Goal: Transaction & Acquisition: Purchase product/service

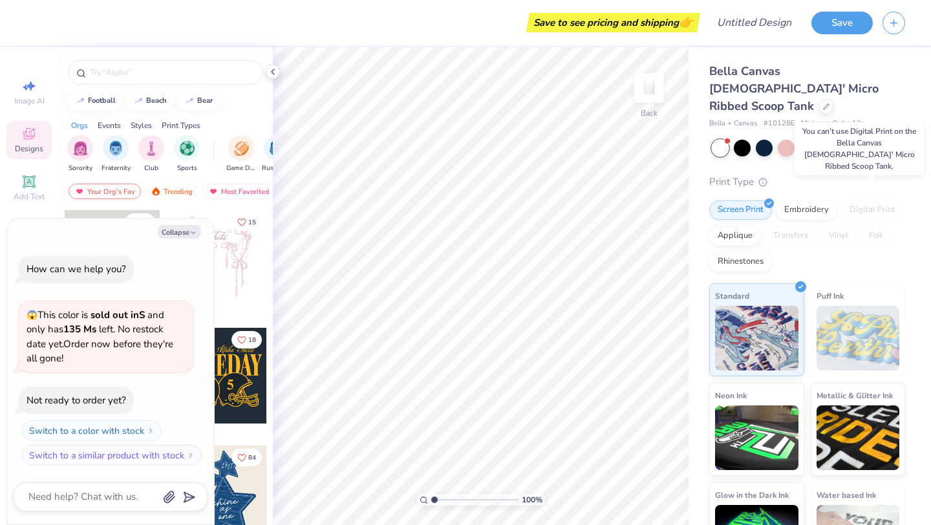
click at [864, 200] on div "Digital Print" at bounding box center [872, 209] width 63 height 19
click at [274, 69] on icon at bounding box center [273, 72] width 10 height 10
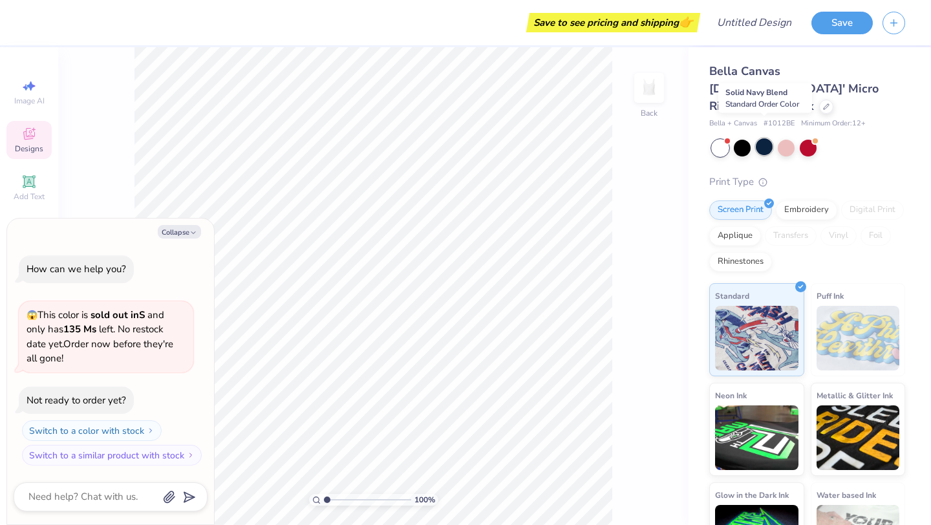
click at [759, 138] on div at bounding box center [764, 146] width 17 height 17
click at [175, 226] on button "Collapse" at bounding box center [179, 232] width 43 height 14
type textarea "x"
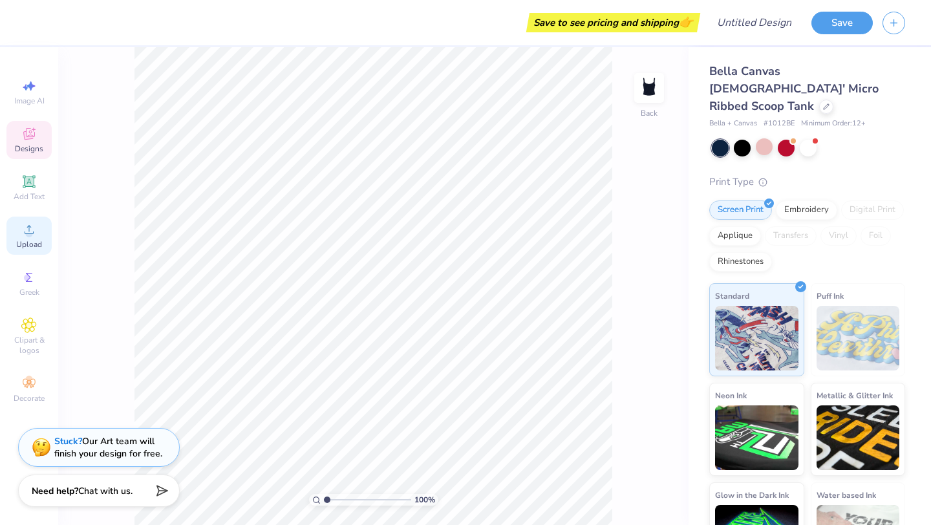
click at [28, 231] on circle at bounding box center [28, 233] width 7 height 7
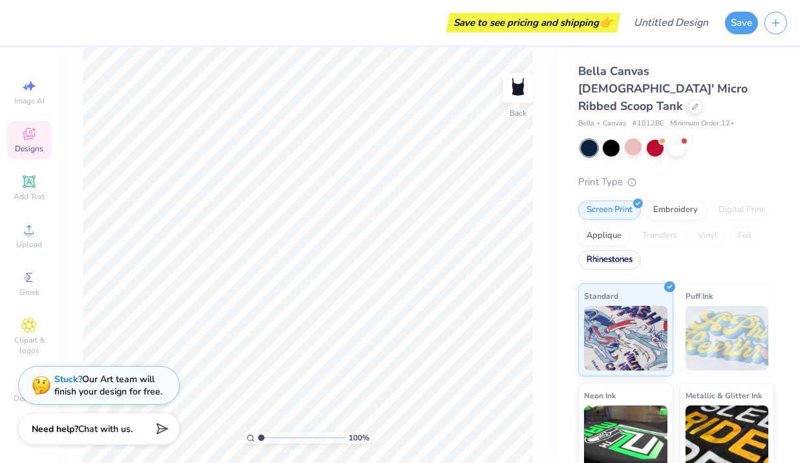
scroll to position [29, 0]
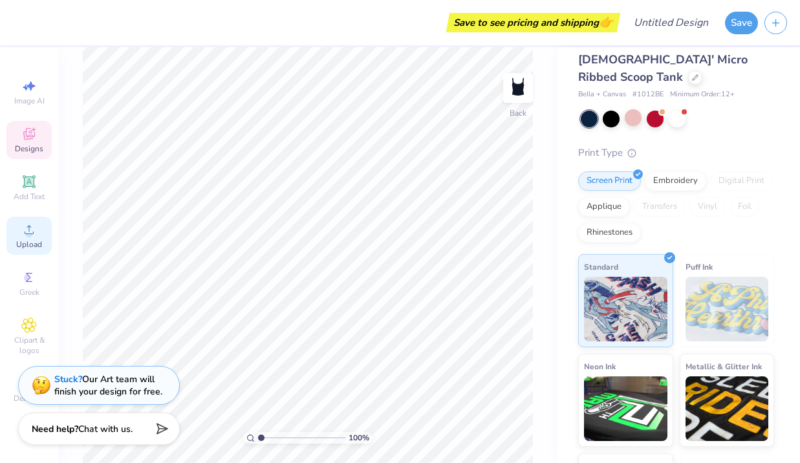
click at [30, 244] on span "Upload" at bounding box center [29, 244] width 26 height 10
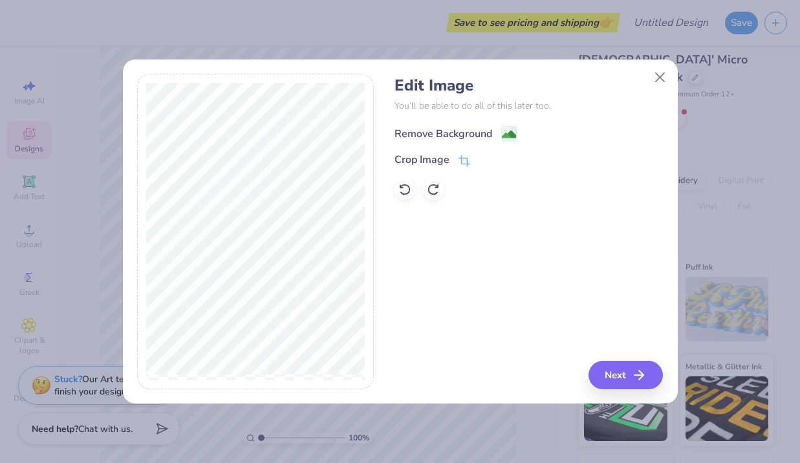
click at [454, 133] on div "Remove Background" at bounding box center [443, 134] width 98 height 16
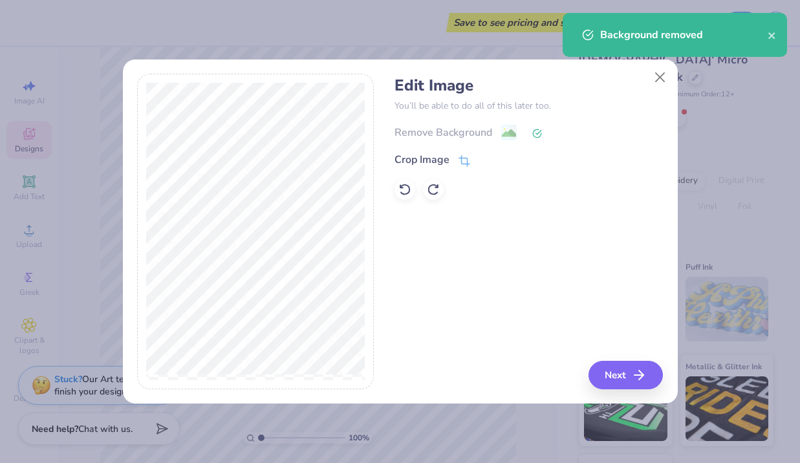
click at [533, 133] on icon at bounding box center [537, 134] width 10 height 10
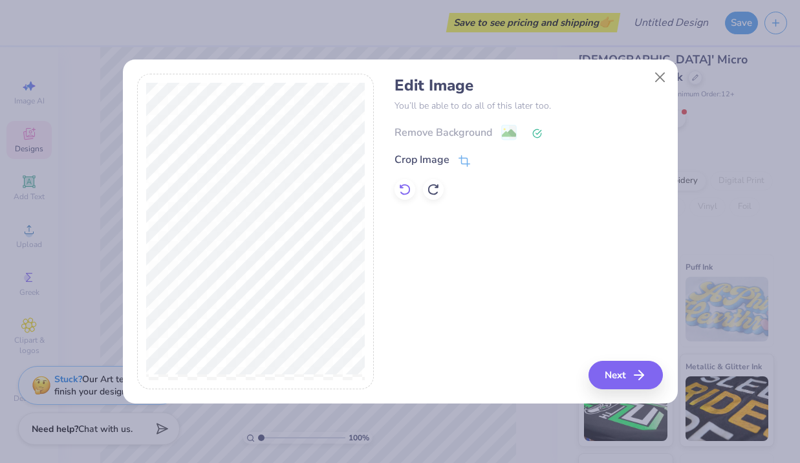
click at [404, 198] on div at bounding box center [404, 189] width 21 height 21
click at [458, 163] on icon at bounding box center [464, 162] width 12 height 12
click at [410, 293] on div "Edit Image You’ll be able to do all of this later too. Remove Background Crop I…" at bounding box center [528, 231] width 268 height 315
click at [482, 163] on icon at bounding box center [486, 160] width 8 height 8
click at [632, 368] on button "Next" at bounding box center [627, 375] width 74 height 28
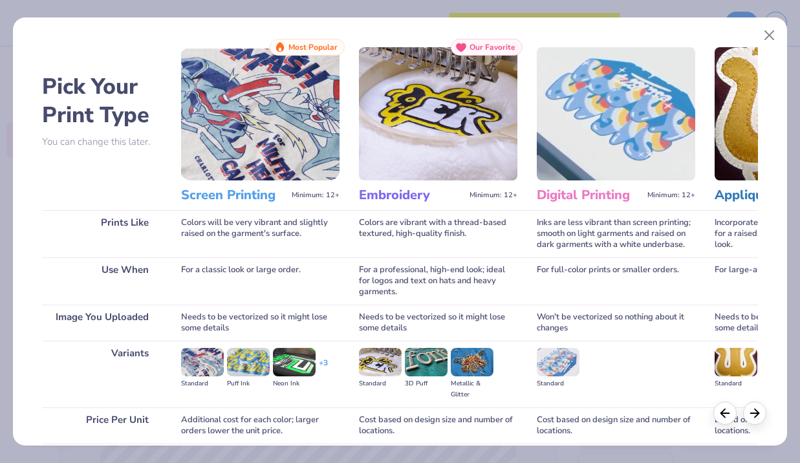
scroll to position [16, 0]
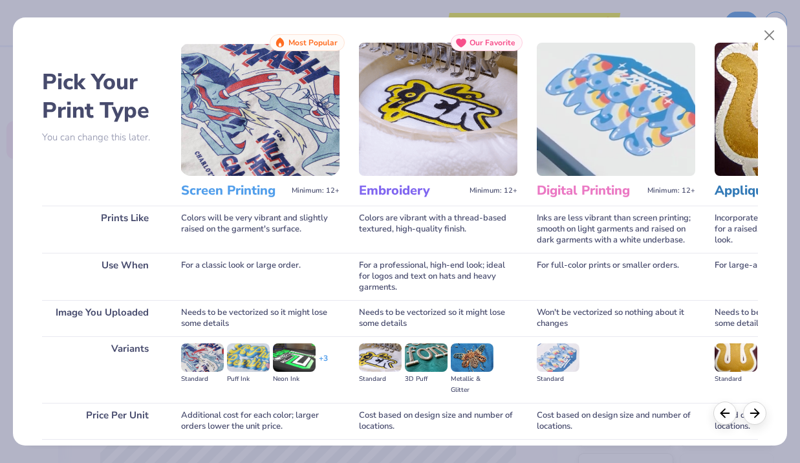
click at [279, 120] on img at bounding box center [260, 109] width 158 height 133
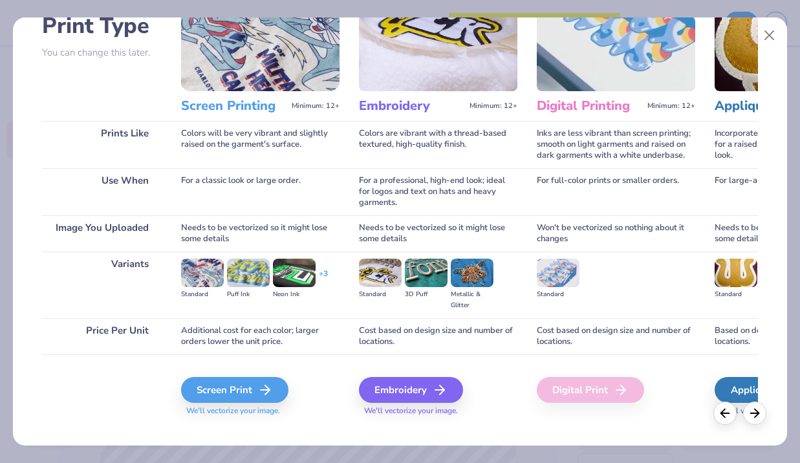
scroll to position [117, 0]
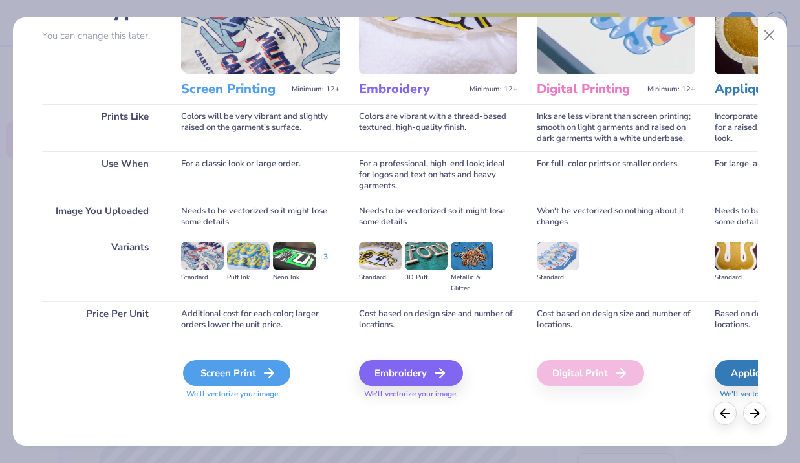
click at [246, 375] on div "Screen Print" at bounding box center [236, 373] width 107 height 26
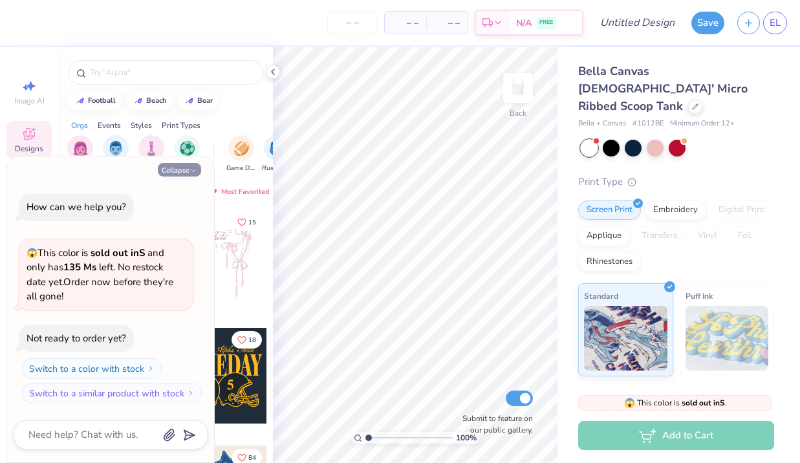
click at [191, 174] on icon "button" at bounding box center [193, 171] width 8 height 8
type textarea "x"
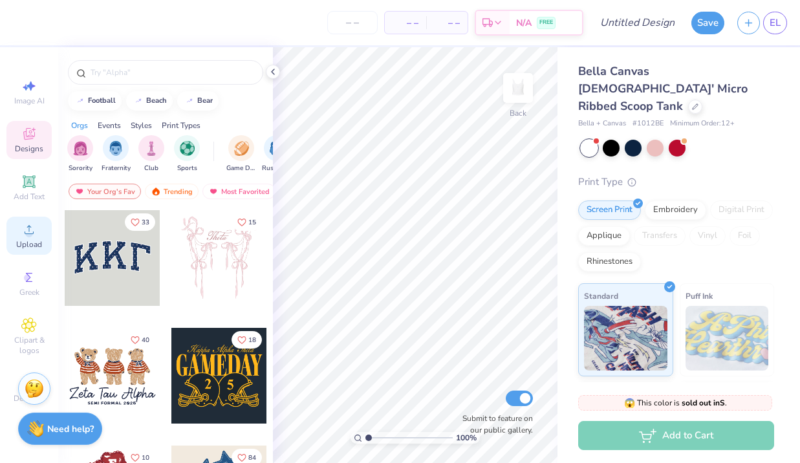
click at [35, 228] on icon at bounding box center [29, 230] width 16 height 16
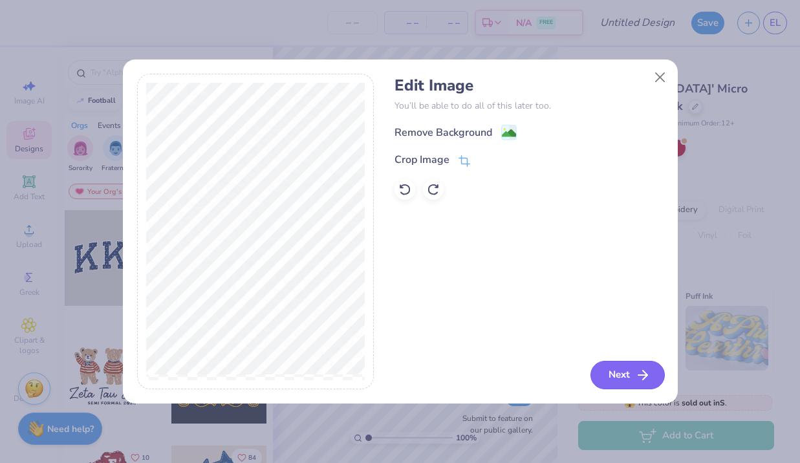
click at [611, 375] on button "Next" at bounding box center [627, 375] width 74 height 28
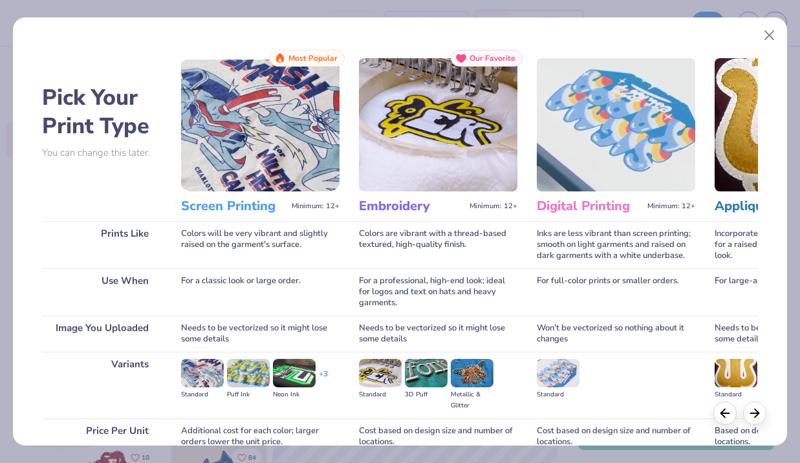
scroll to position [117, 0]
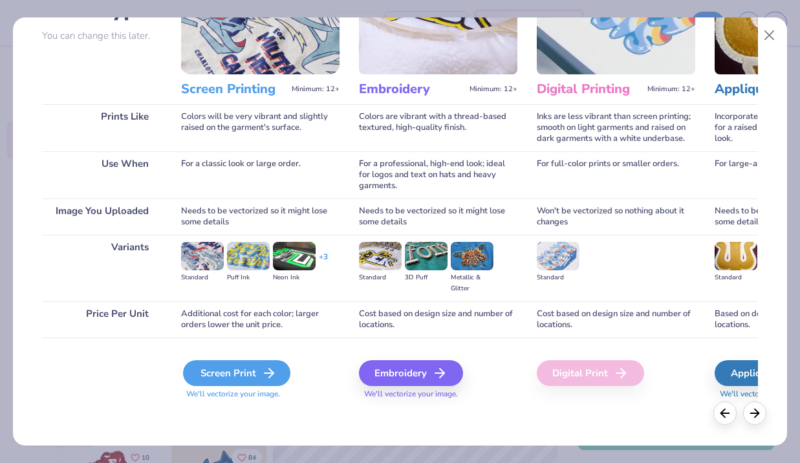
click at [232, 376] on div "Screen Print" at bounding box center [236, 373] width 107 height 26
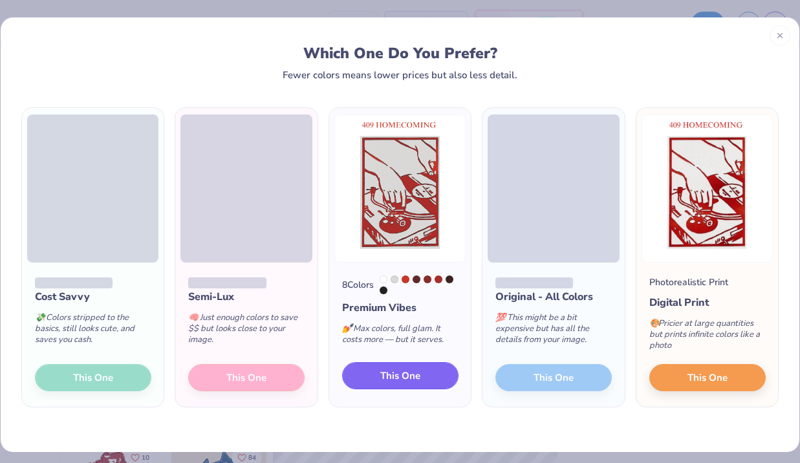
click at [385, 377] on span "This One" at bounding box center [400, 375] width 40 height 15
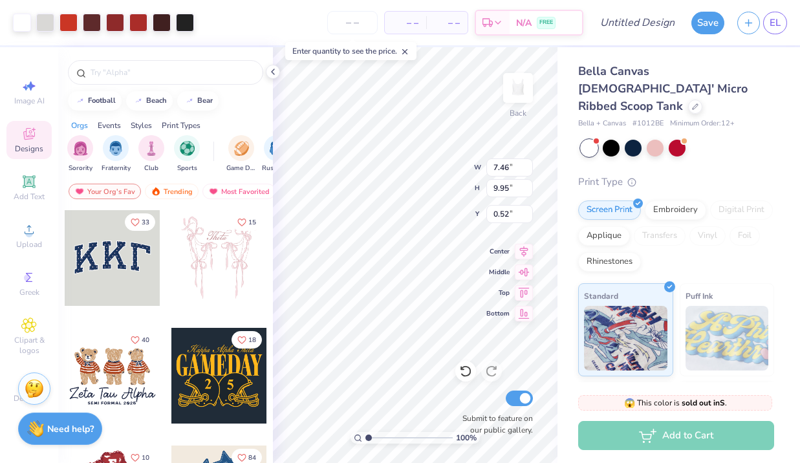
type input "6.53"
type input "8.71"
type input "1.14"
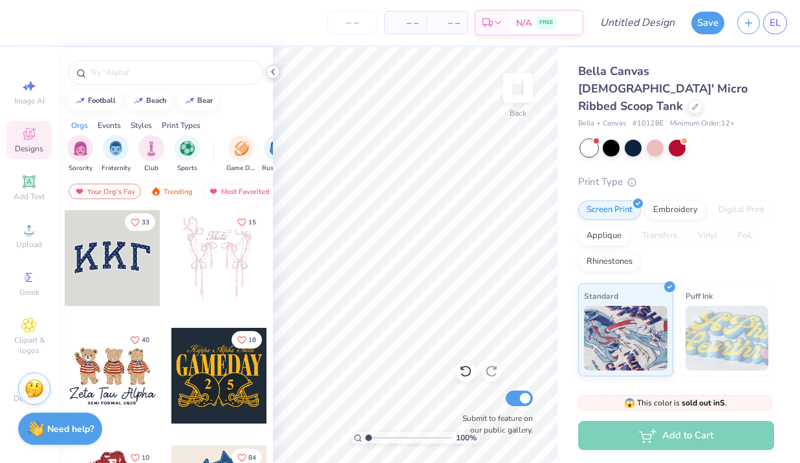
click at [270, 73] on icon at bounding box center [273, 72] width 10 height 10
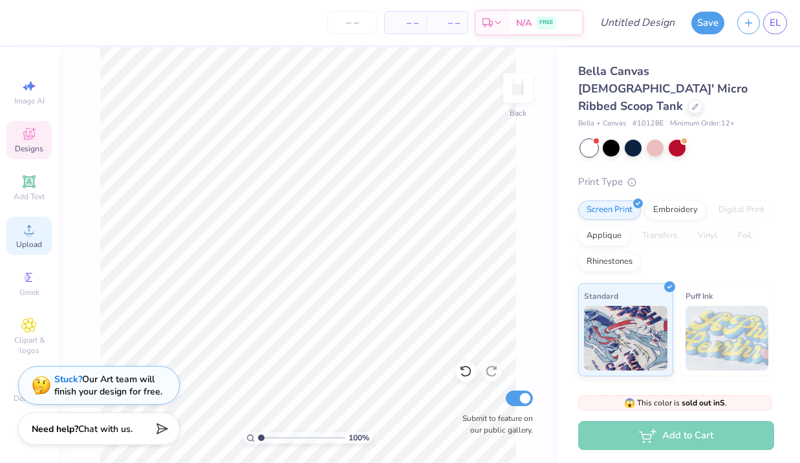
click at [26, 240] on span "Upload" at bounding box center [29, 244] width 26 height 10
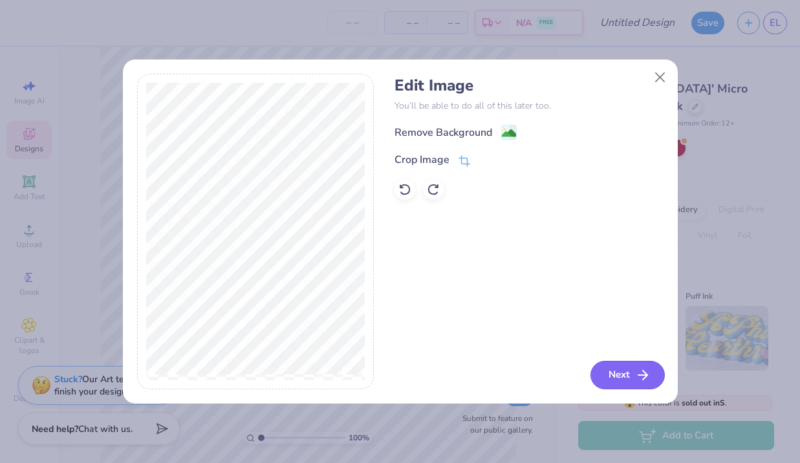
click at [598, 378] on button "Next" at bounding box center [627, 375] width 74 height 28
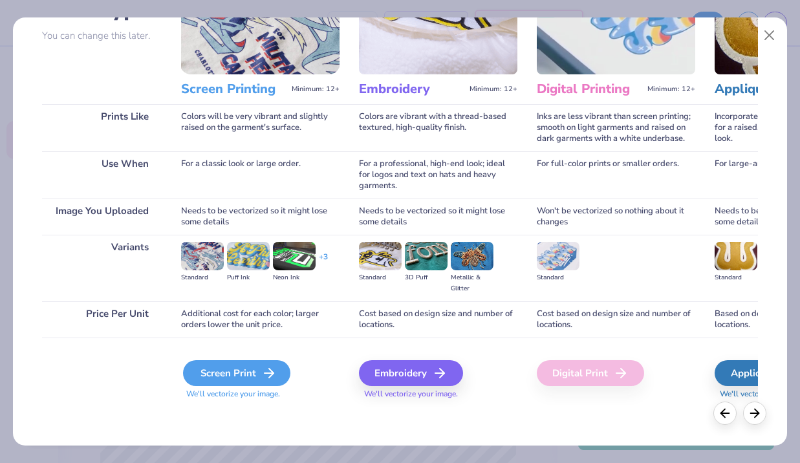
click at [229, 378] on div "Screen Print" at bounding box center [236, 373] width 107 height 26
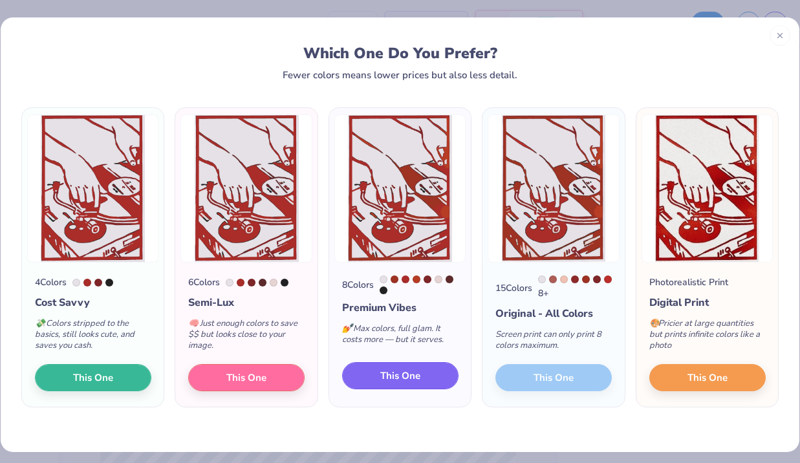
click at [414, 378] on span "This One" at bounding box center [400, 375] width 40 height 15
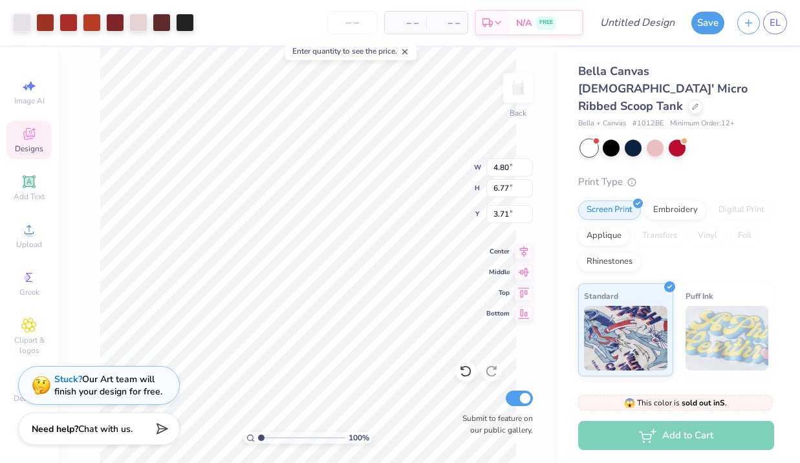
type input "4.80"
type input "6.77"
type input "2.34"
type input "2.35"
click at [43, 183] on div "Add Text" at bounding box center [28, 188] width 45 height 38
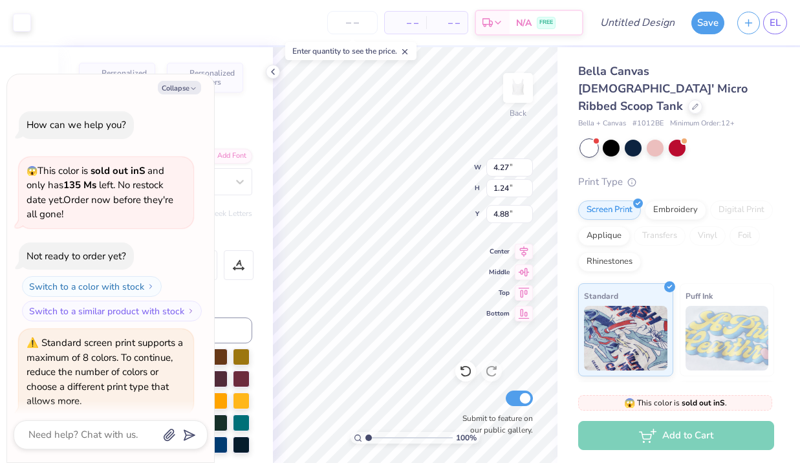
scroll to position [46, 0]
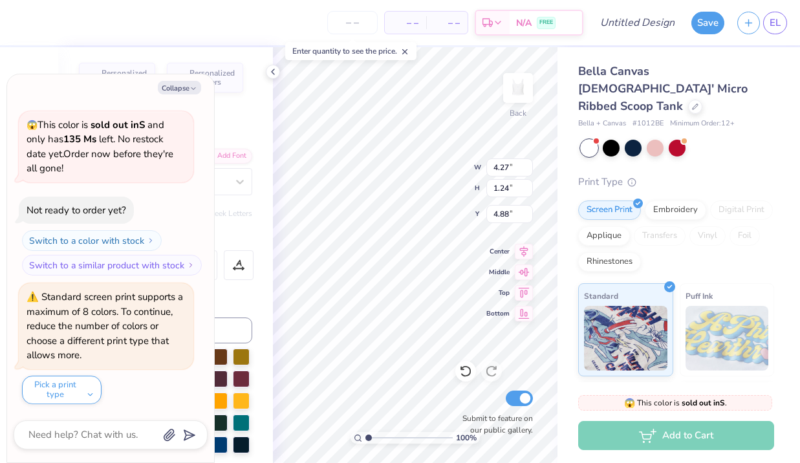
type textarea "x"
type input "0.50"
click at [187, 86] on button "Collapse" at bounding box center [179, 88] width 43 height 14
type textarea "x"
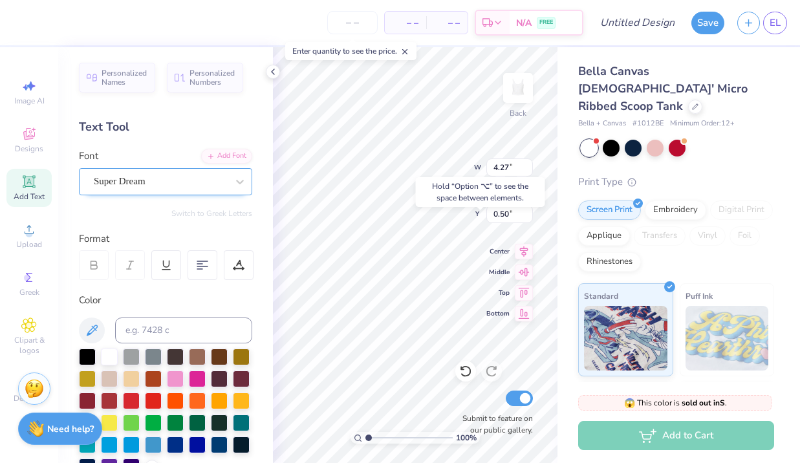
click at [167, 191] on div "Super Dream" at bounding box center [165, 181] width 173 height 27
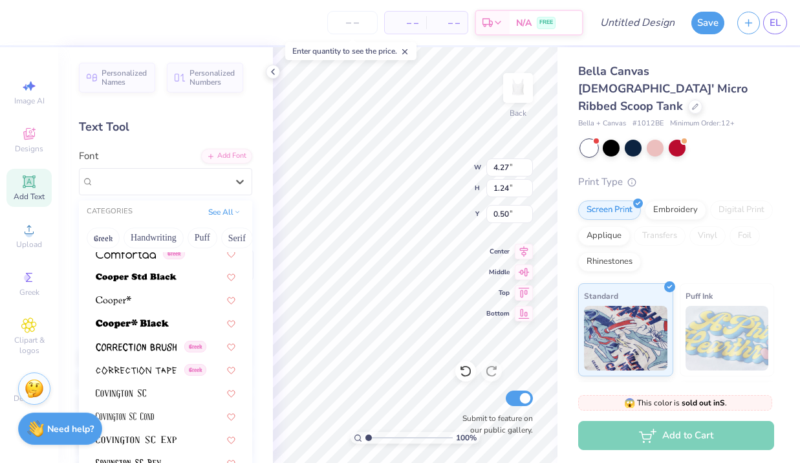
scroll to position [1939, 0]
click at [153, 302] on div at bounding box center [166, 299] width 140 height 14
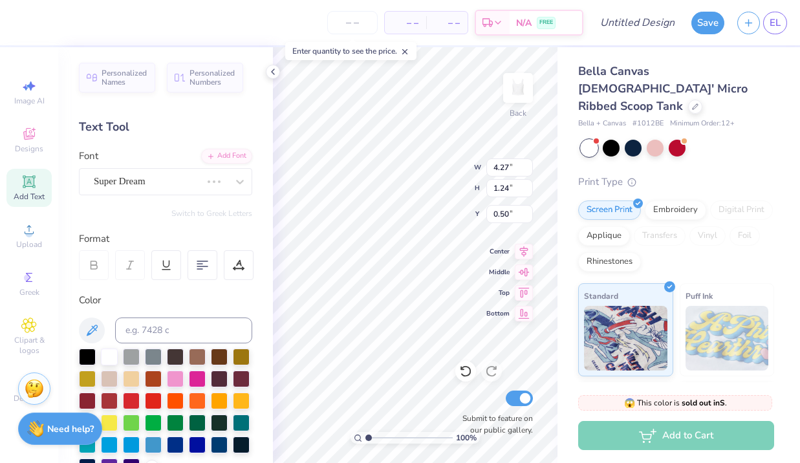
type input "4.79"
type input "1.30"
type input "0.52"
type textarea "T"
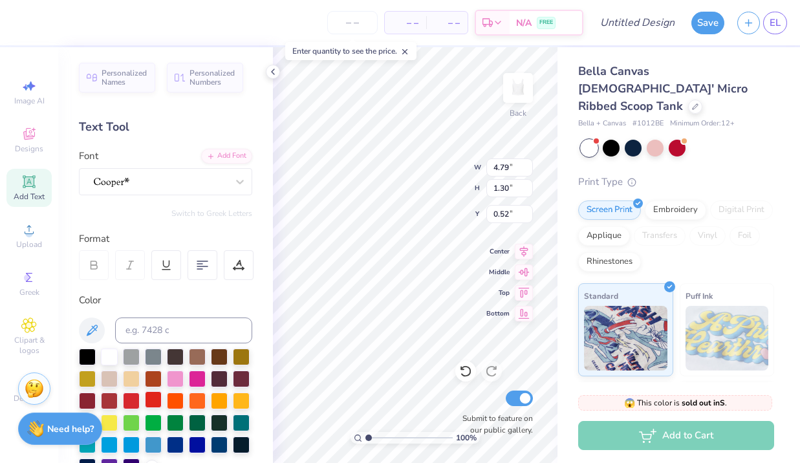
type textarea "409 Homecoming"
click at [148, 399] on div at bounding box center [153, 399] width 17 height 17
click at [150, 398] on div at bounding box center [153, 399] width 17 height 17
click at [134, 396] on div at bounding box center [131, 399] width 17 height 17
click at [104, 399] on div at bounding box center [109, 399] width 17 height 17
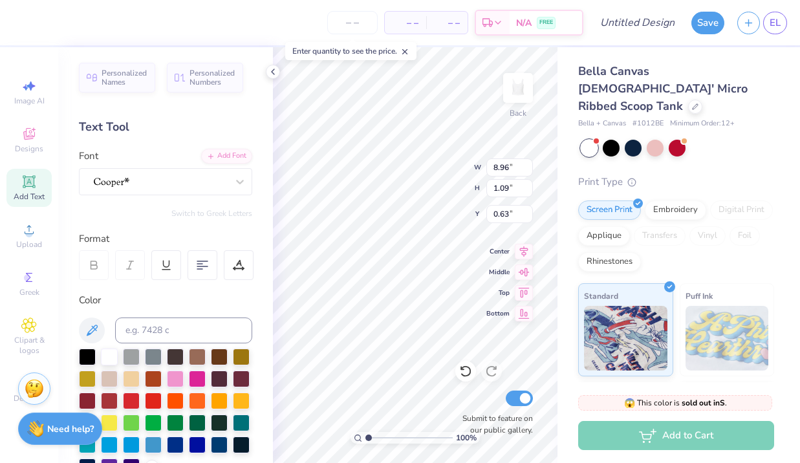
type input "5.74"
type input "0.70"
type input "1.07"
type textarea "409 HOMECOMING"
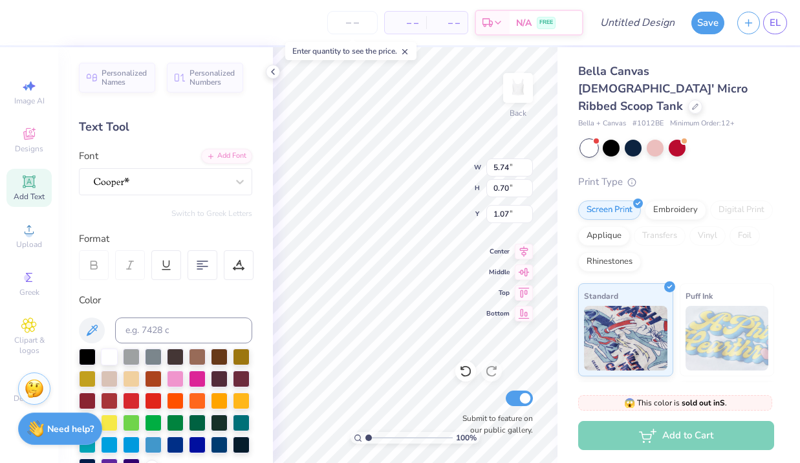
scroll to position [0, 5]
type input "2.47"
click at [235, 183] on icon at bounding box center [239, 181] width 13 height 13
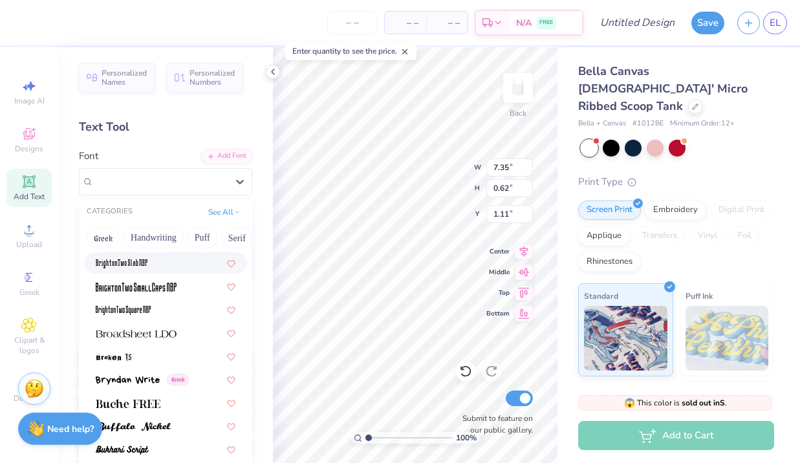
scroll to position [1044, 0]
click at [169, 337] on img at bounding box center [136, 334] width 81 height 9
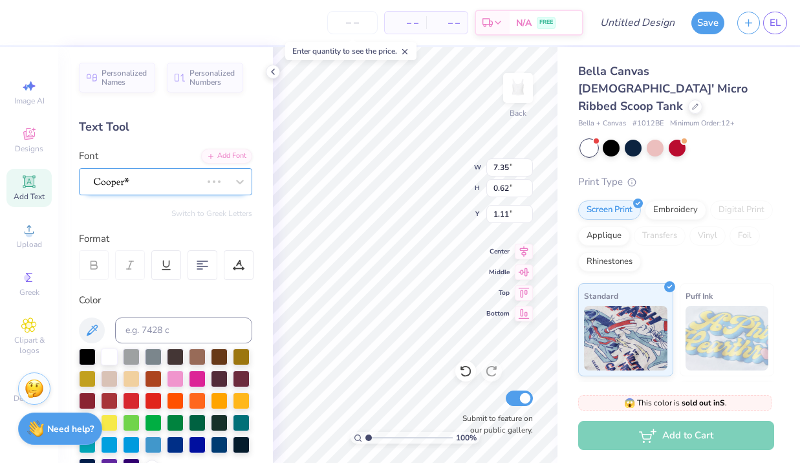
click at [166, 178] on div at bounding box center [147, 181] width 110 height 20
type input "8.09"
type input "1.15"
click at [237, 178] on icon at bounding box center [239, 181] width 13 height 13
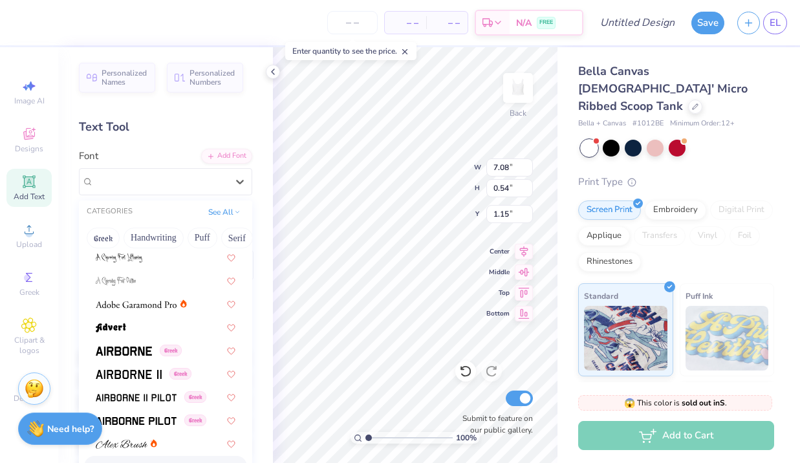
scroll to position [139, 0]
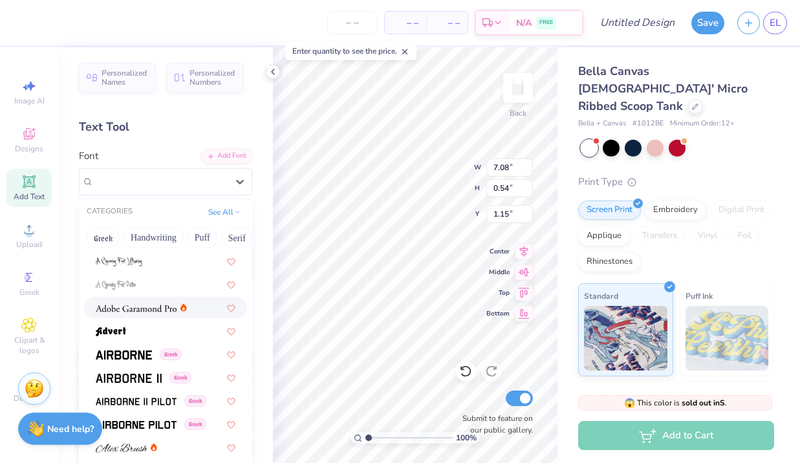
click at [157, 314] on div at bounding box center [165, 307] width 163 height 21
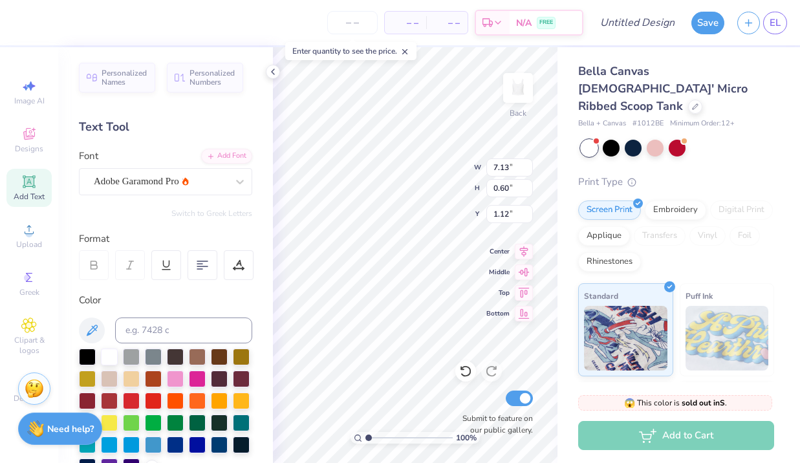
scroll to position [0, 1]
click at [237, 184] on icon at bounding box center [239, 181] width 13 height 13
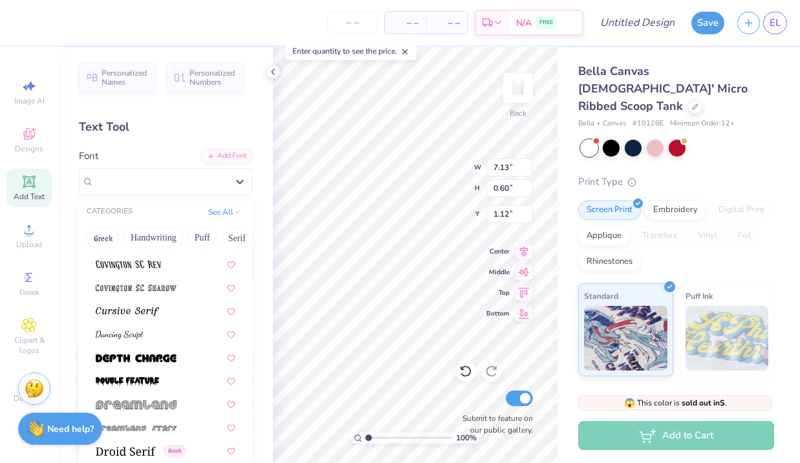
scroll to position [2138, 0]
click at [157, 307] on img at bounding box center [127, 310] width 63 height 9
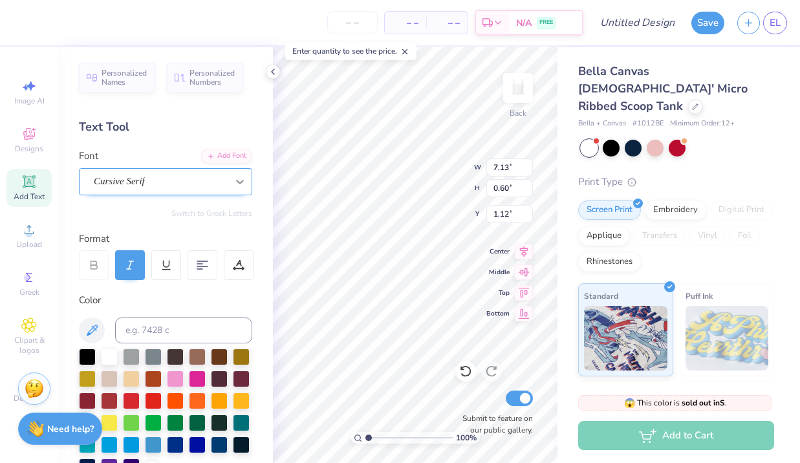
click at [236, 182] on icon at bounding box center [239, 181] width 13 height 13
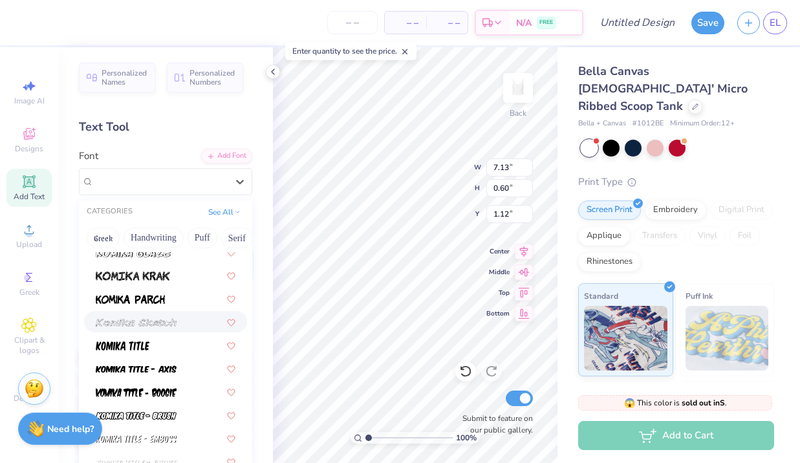
scroll to position [4523, 0]
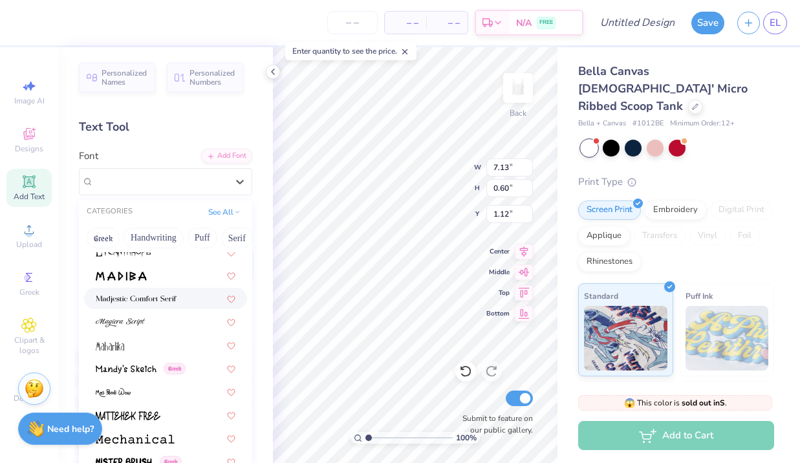
click at [185, 304] on div at bounding box center [166, 299] width 140 height 14
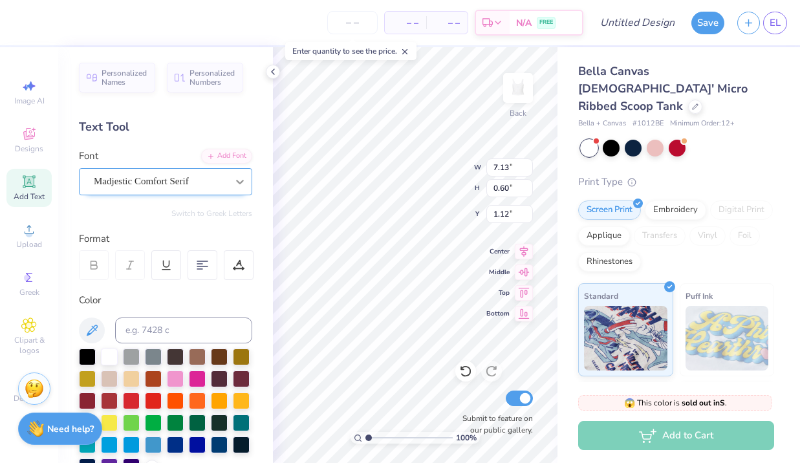
click at [234, 178] on icon at bounding box center [239, 181] width 13 height 13
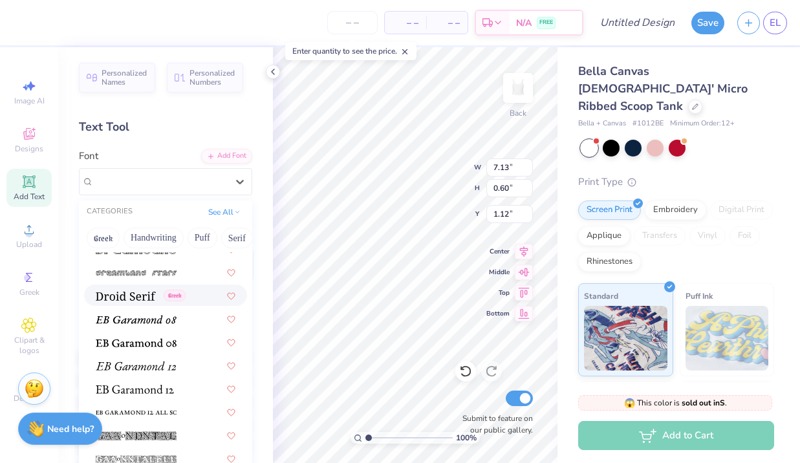
scroll to position [2345, 0]
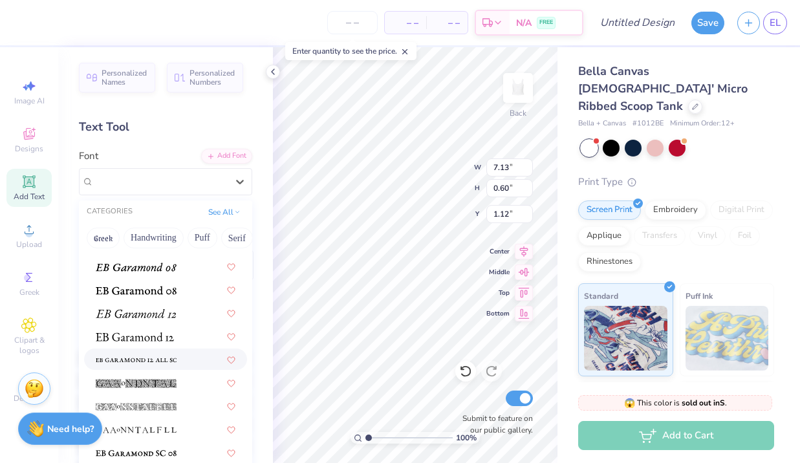
click at [162, 353] on span at bounding box center [136, 359] width 81 height 14
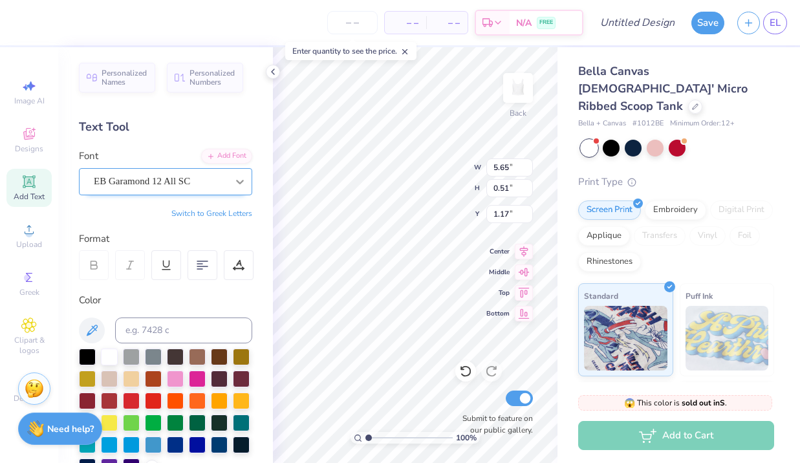
click at [244, 186] on icon at bounding box center [239, 181] width 13 height 13
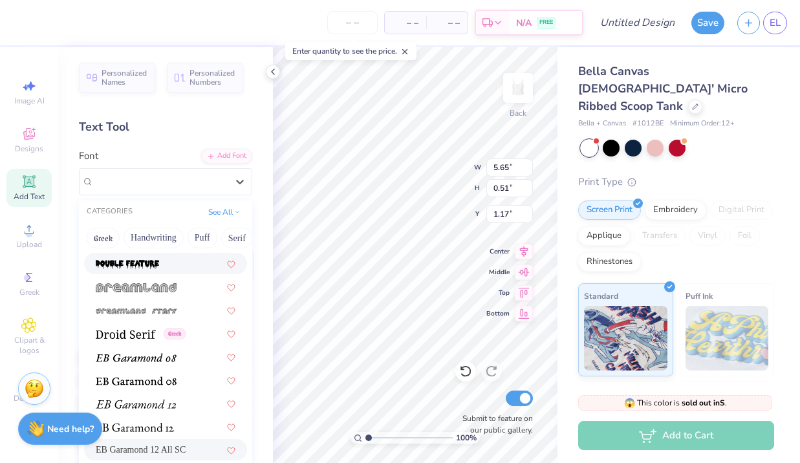
scroll to position [2253, 0]
click at [147, 341] on div "Greek" at bounding box center [165, 333] width 163 height 21
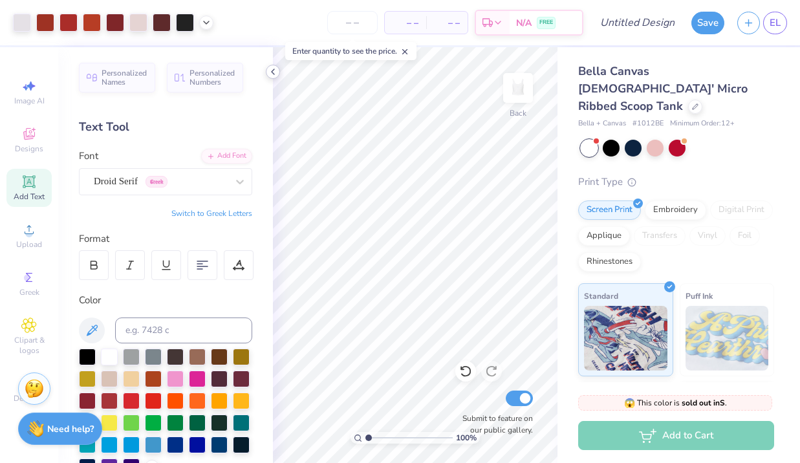
click at [274, 74] on polyline at bounding box center [273, 71] width 3 height 5
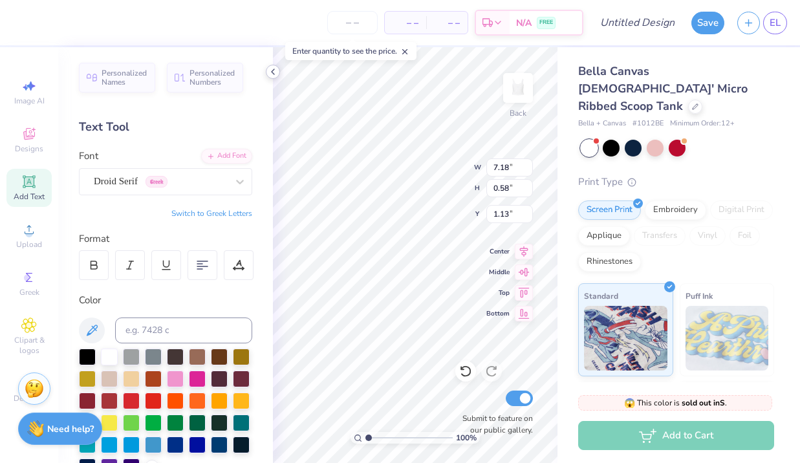
scroll to position [0, 1]
type input "3.13"
type input "7.18"
type input "0.58"
type input "1.13"
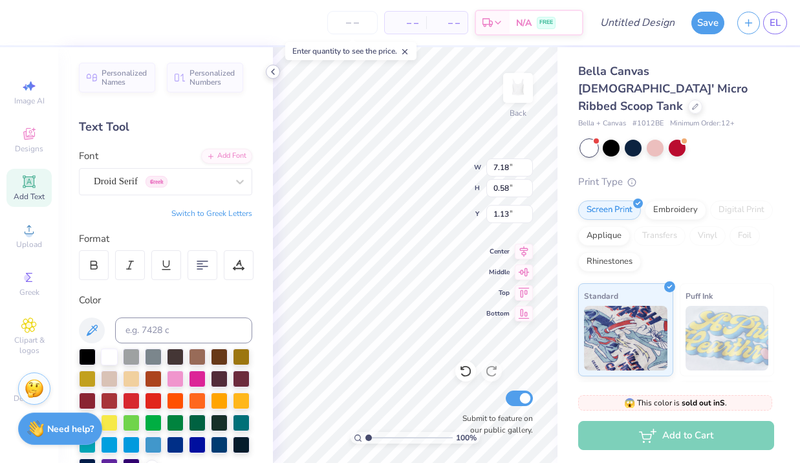
type input "6.25"
type input "0.50"
type input "1.50"
type input "2.83"
type input "2.87"
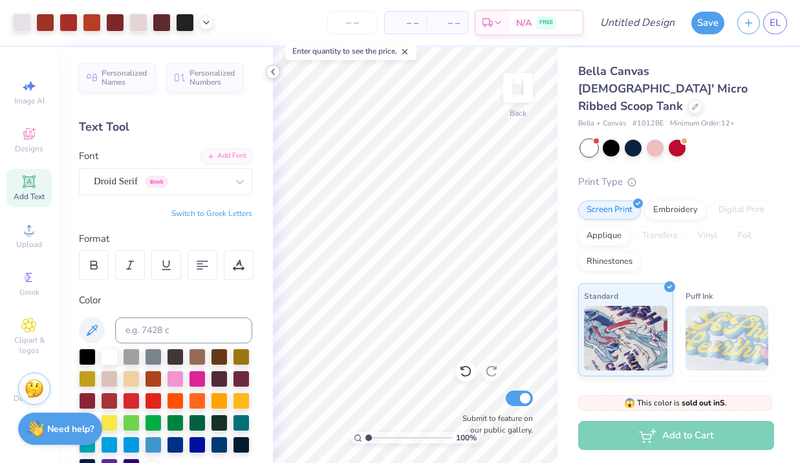
click at [272, 73] on icon at bounding box center [273, 72] width 10 height 10
